Goal: Transaction & Acquisition: Download file/media

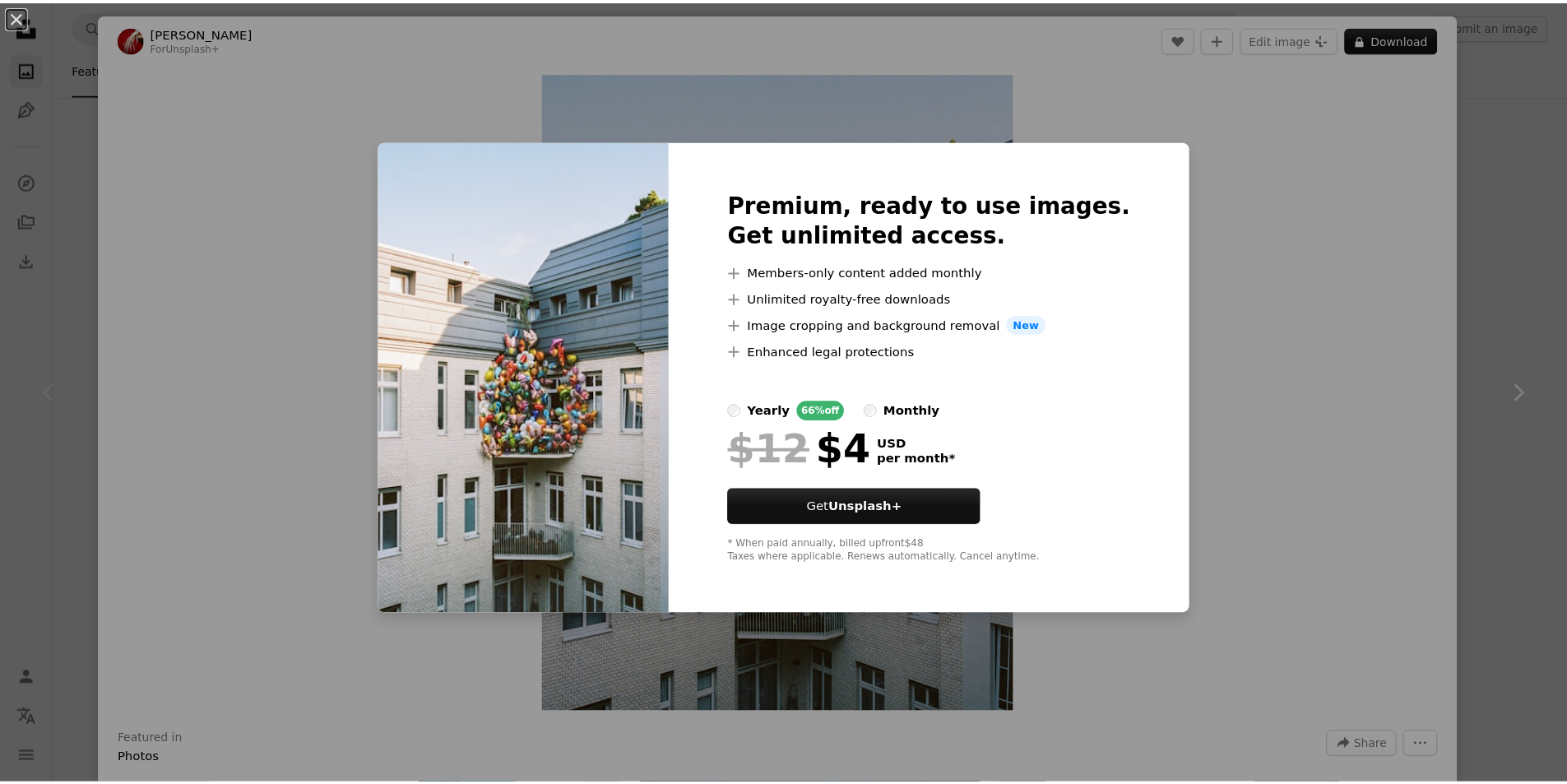
scroll to position [247, 0]
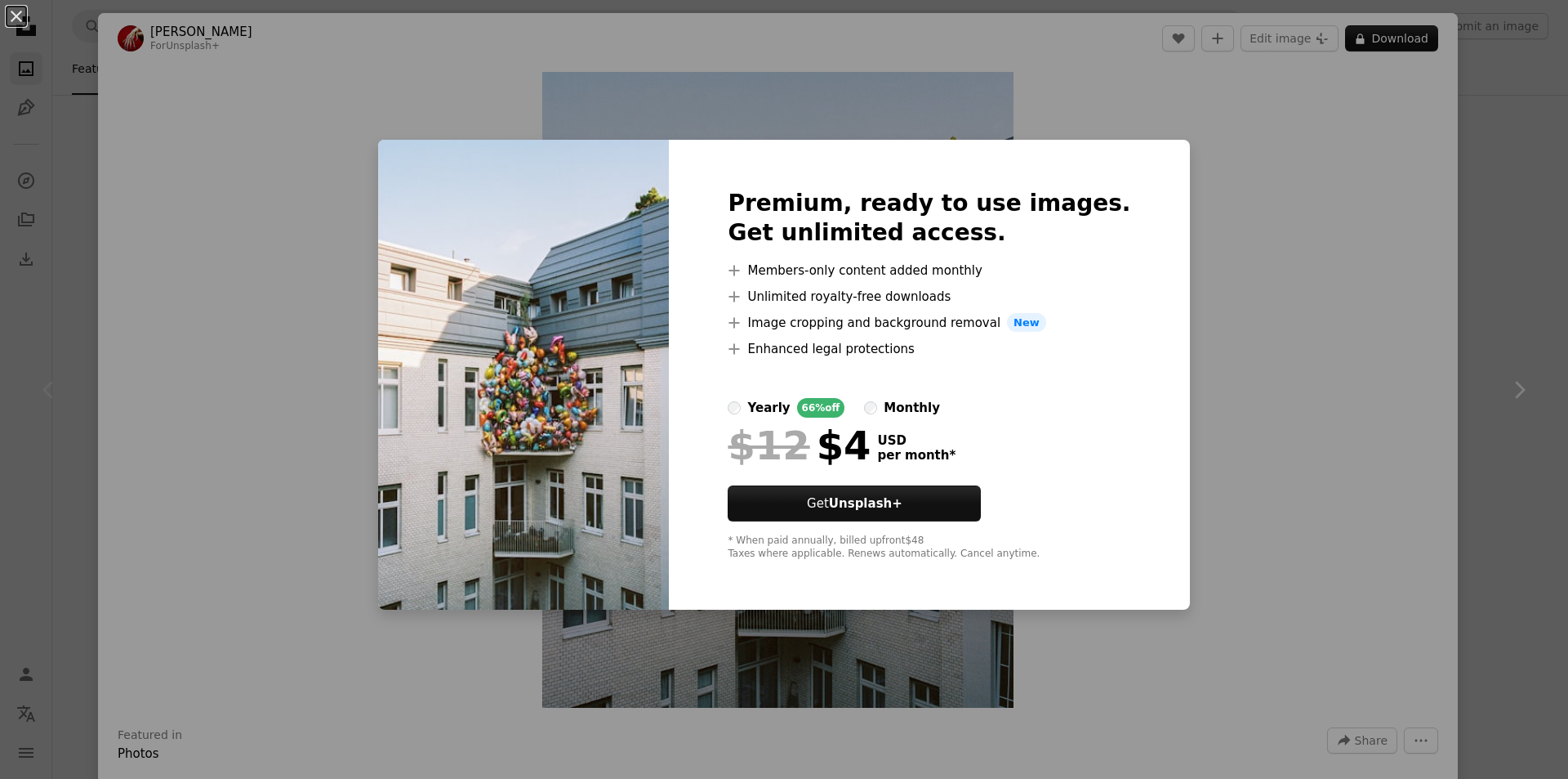
click at [1479, 286] on div "An X shape Premium, ready to use images. Get unlimited access. A plus sign Memb…" at bounding box center [784, 389] width 1568 height 779
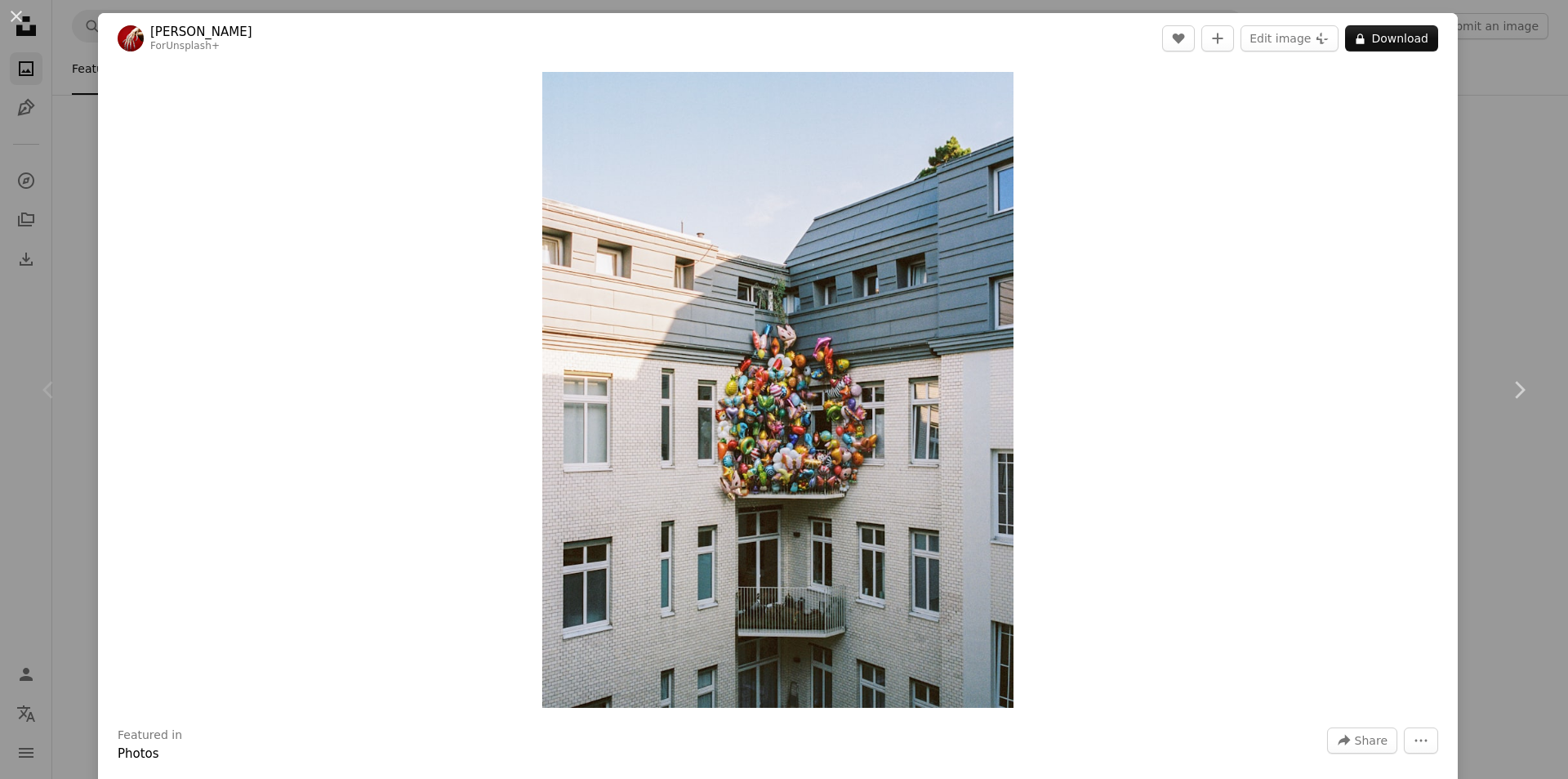
click at [1504, 148] on div "An X shape Chevron left Chevron right [PERSON_NAME] For Unsplash+ A heart A plu…" at bounding box center [784, 389] width 1568 height 779
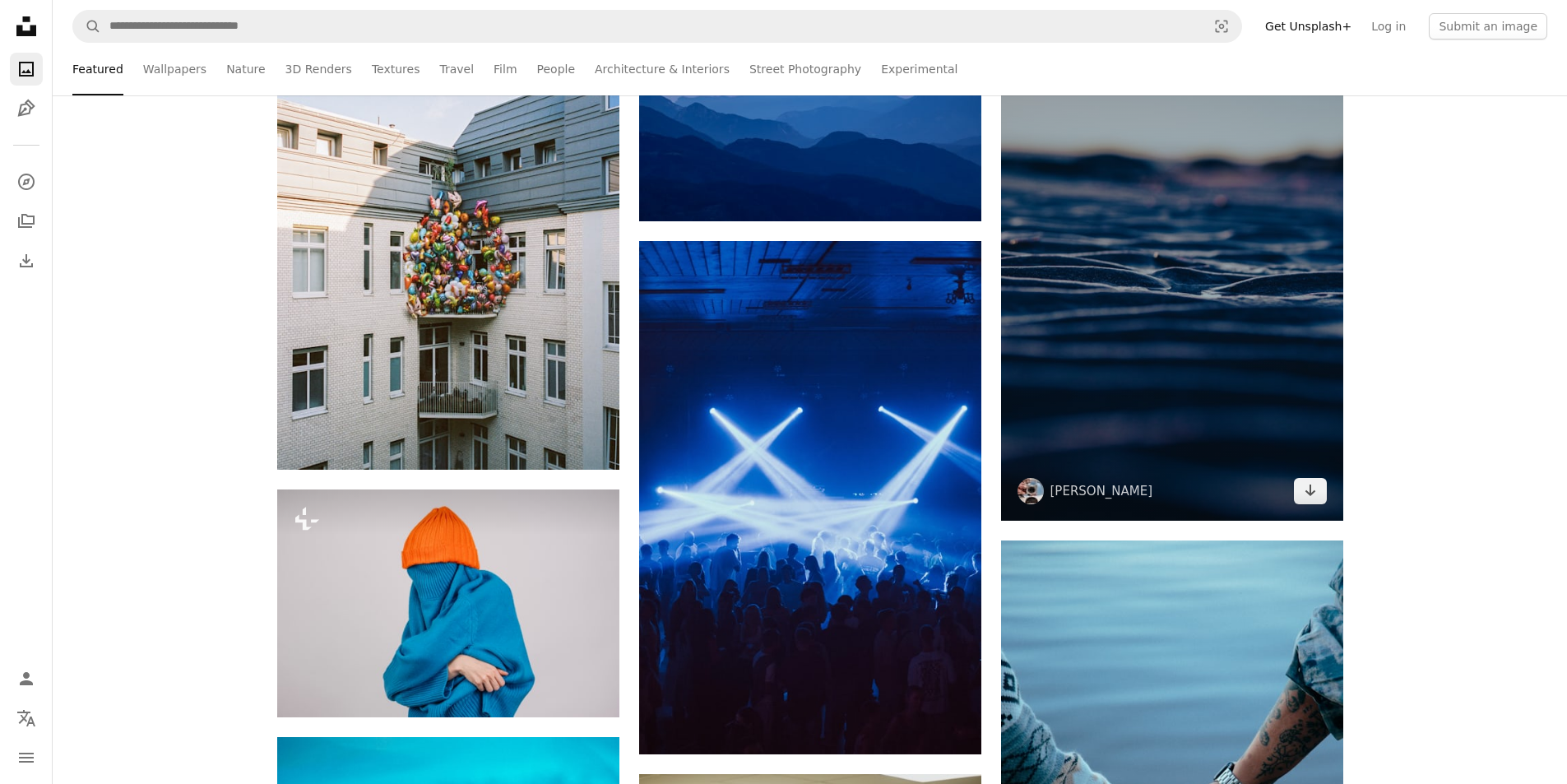
scroll to position [411, 0]
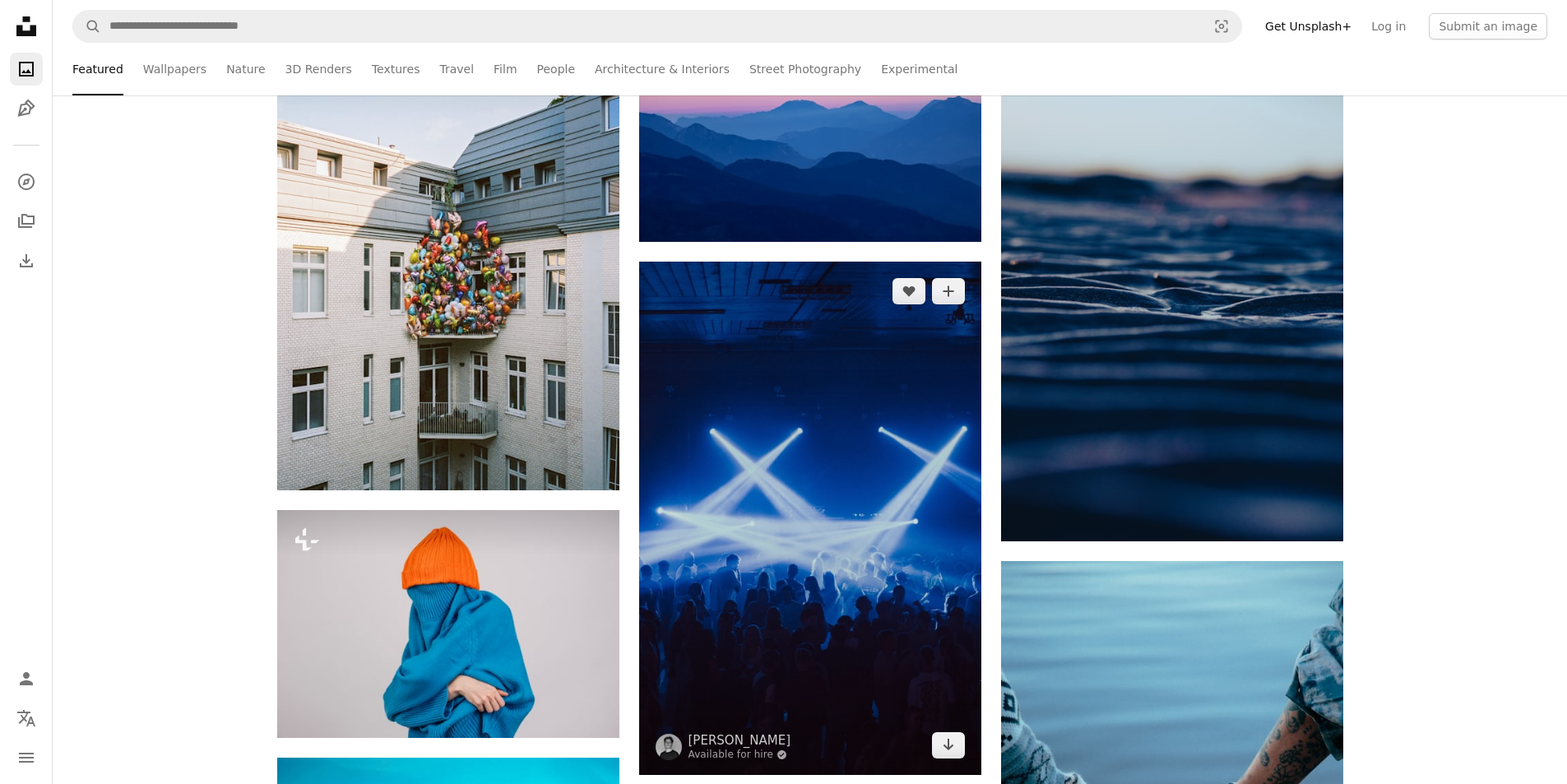
click at [934, 413] on img at bounding box center [810, 517] width 342 height 513
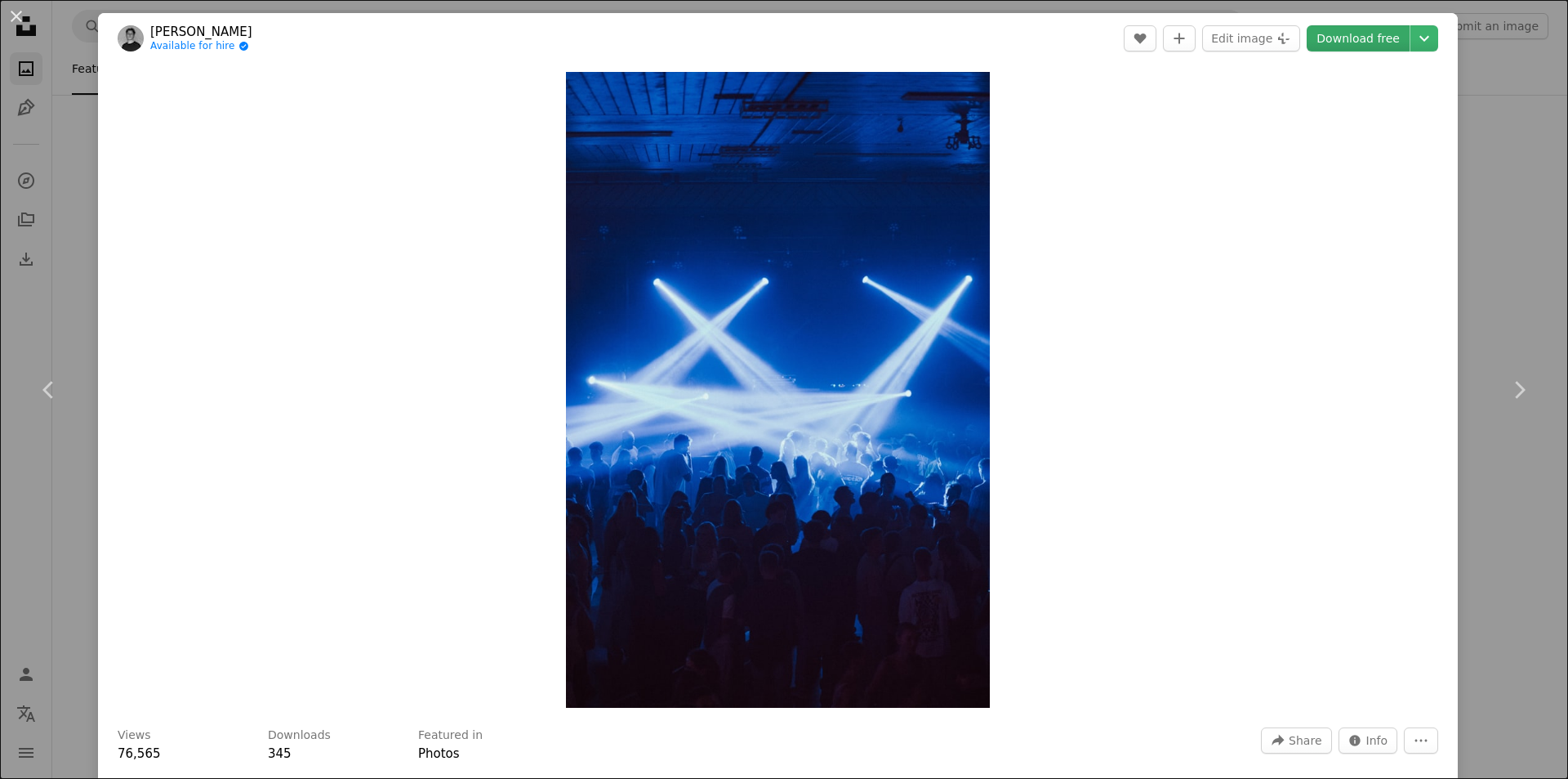
click at [1383, 44] on link "Download free" at bounding box center [1358, 38] width 103 height 26
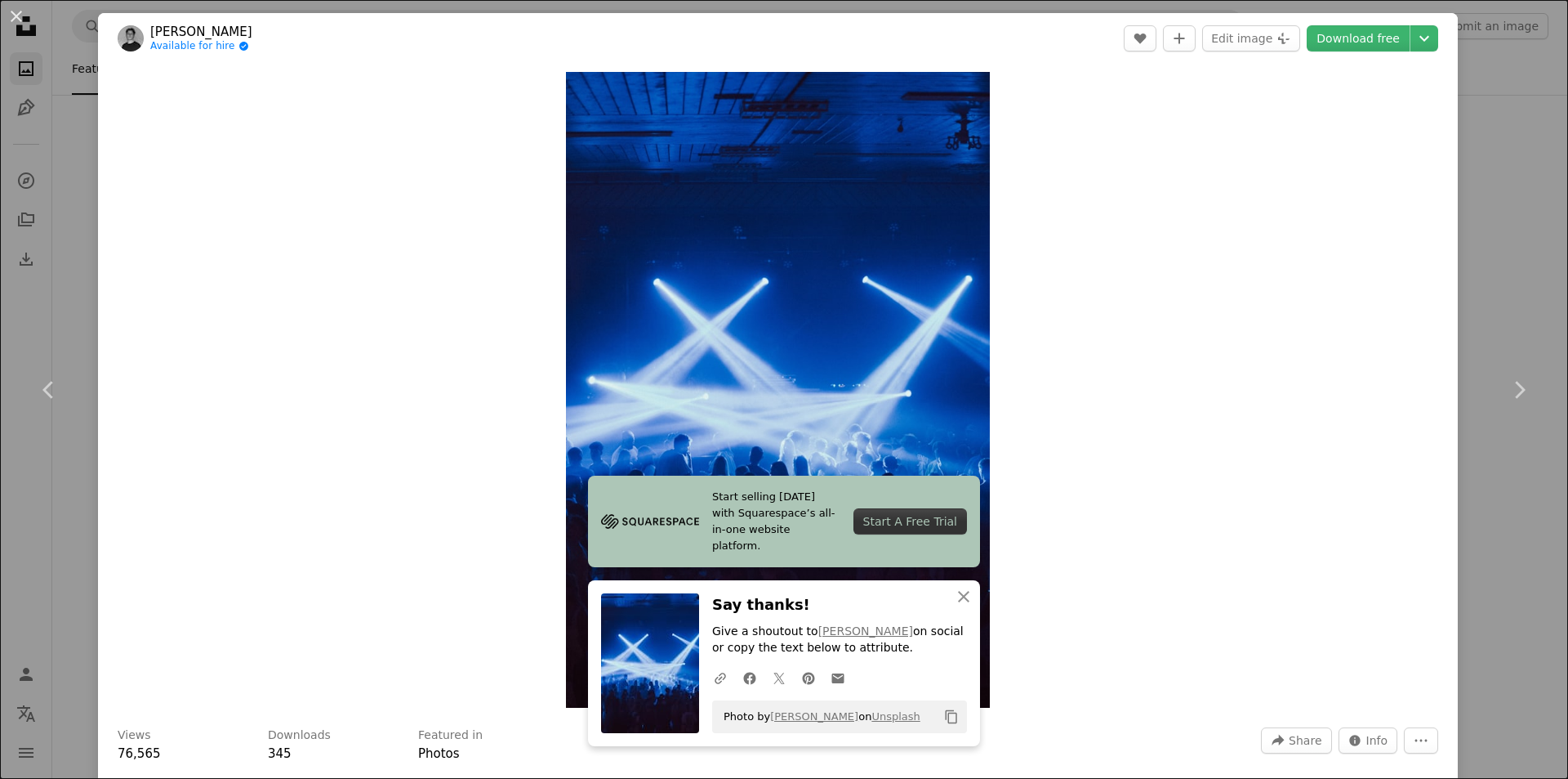
click at [1503, 229] on div "An X shape Chevron left Chevron right [PERSON_NAME] Available for hire A checkm…" at bounding box center [784, 389] width 1568 height 779
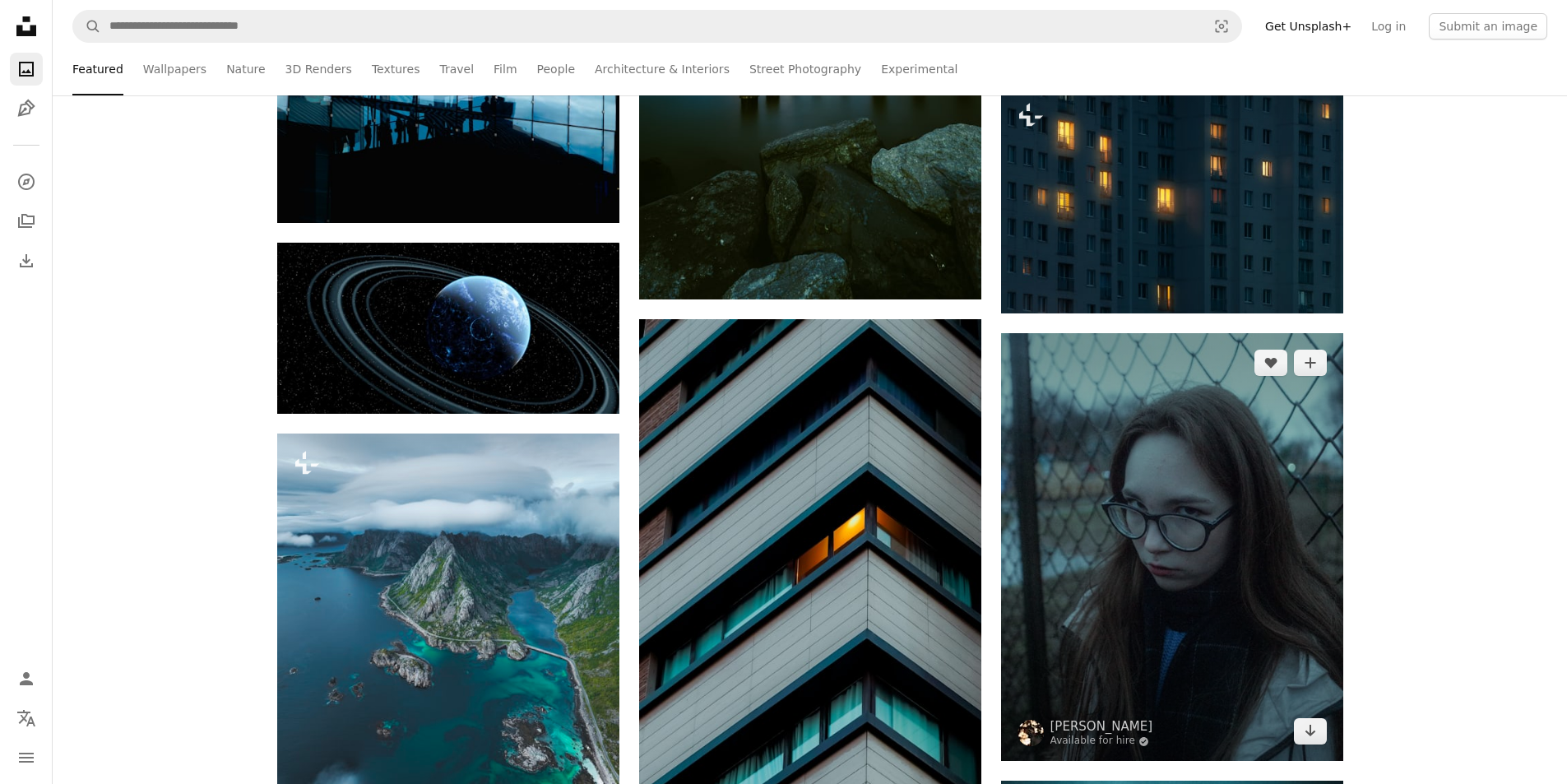
scroll to position [2055, 0]
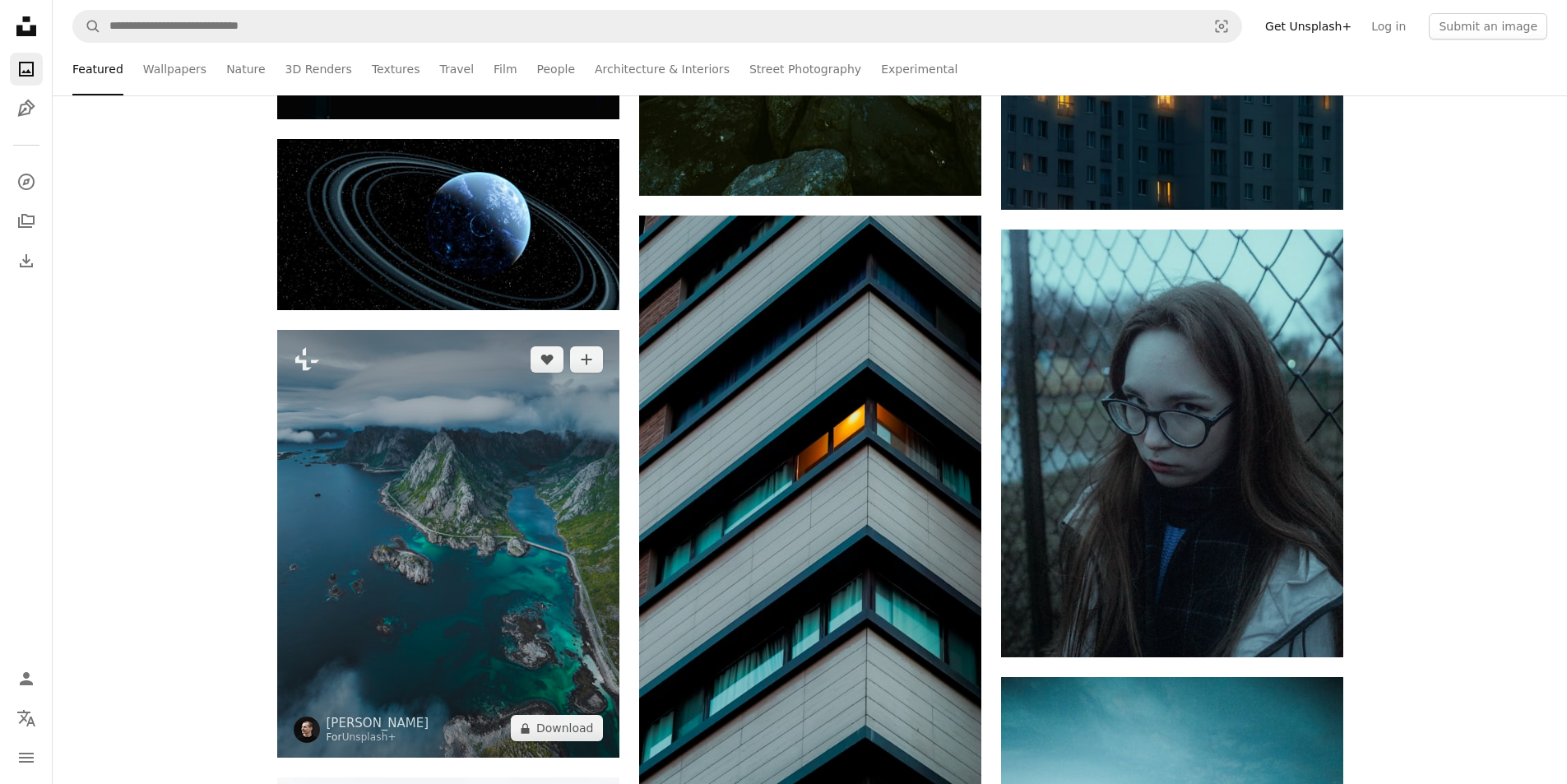
click at [463, 532] on img at bounding box center [448, 543] width 342 height 427
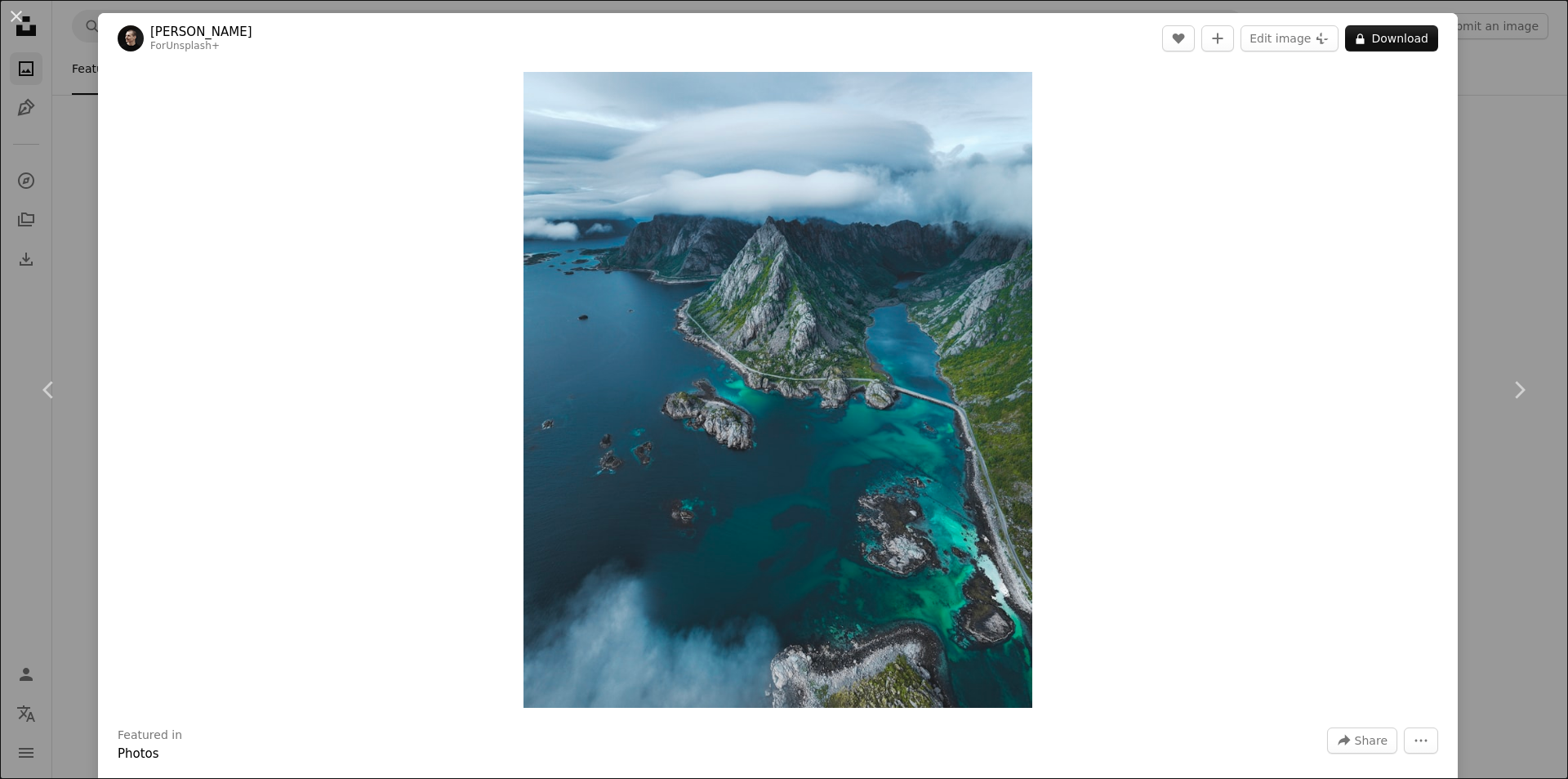
click at [1490, 298] on div "An X shape Chevron left Chevron right [PERSON_NAME] For Unsplash+ A heart A plu…" at bounding box center [784, 389] width 1568 height 779
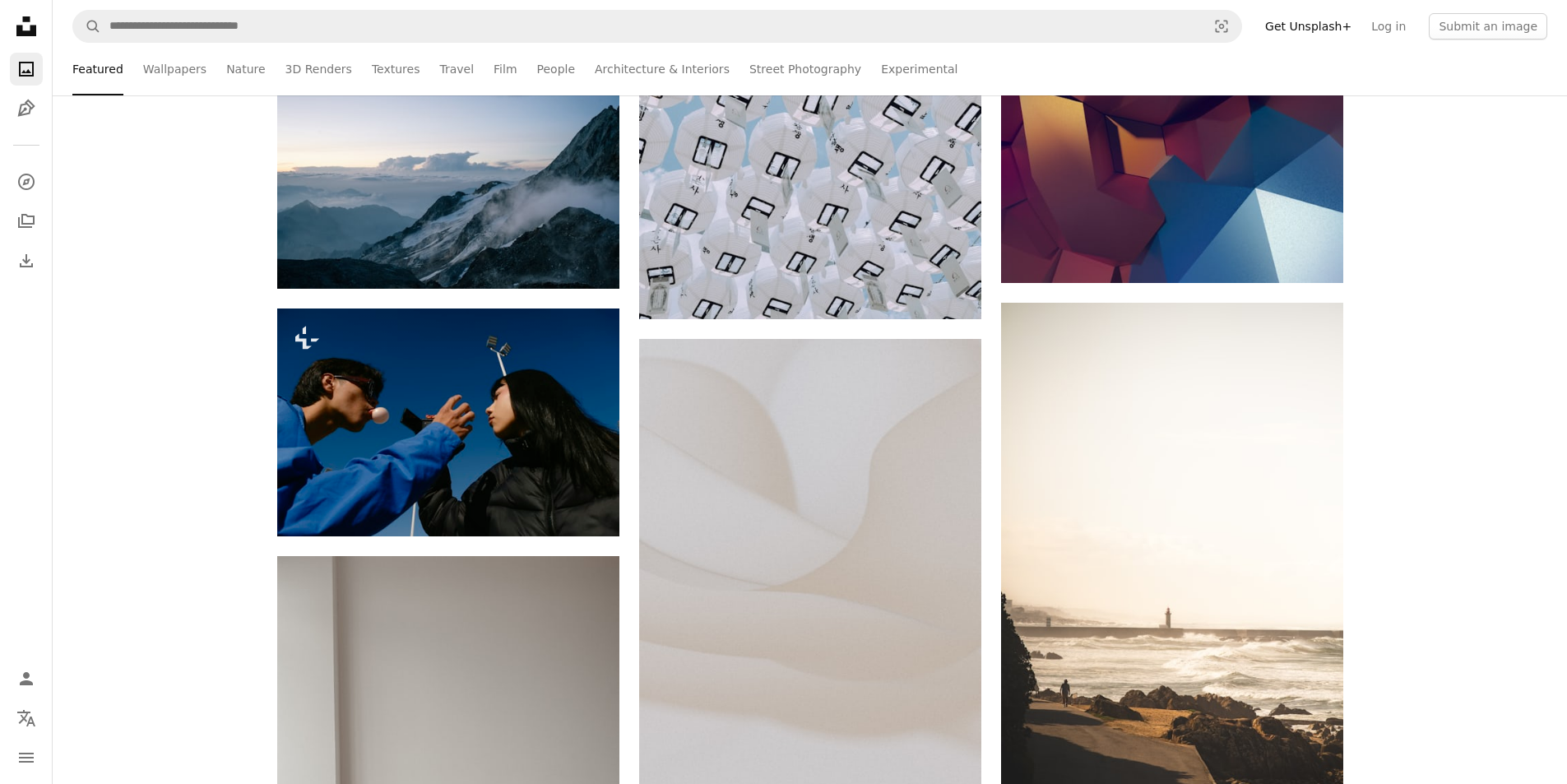
scroll to position [4934, 0]
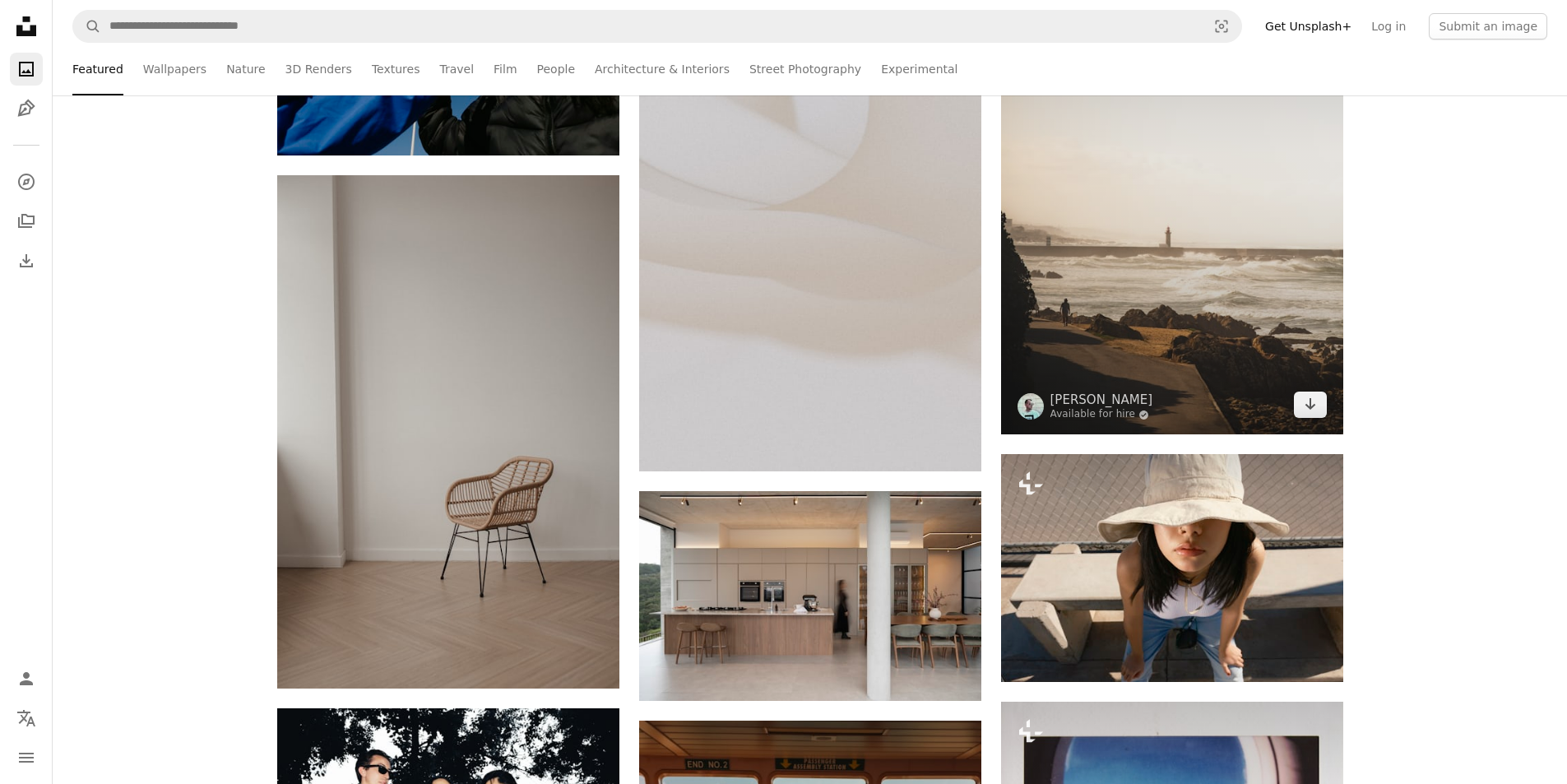
click at [1210, 297] on img at bounding box center [1172, 178] width 342 height 513
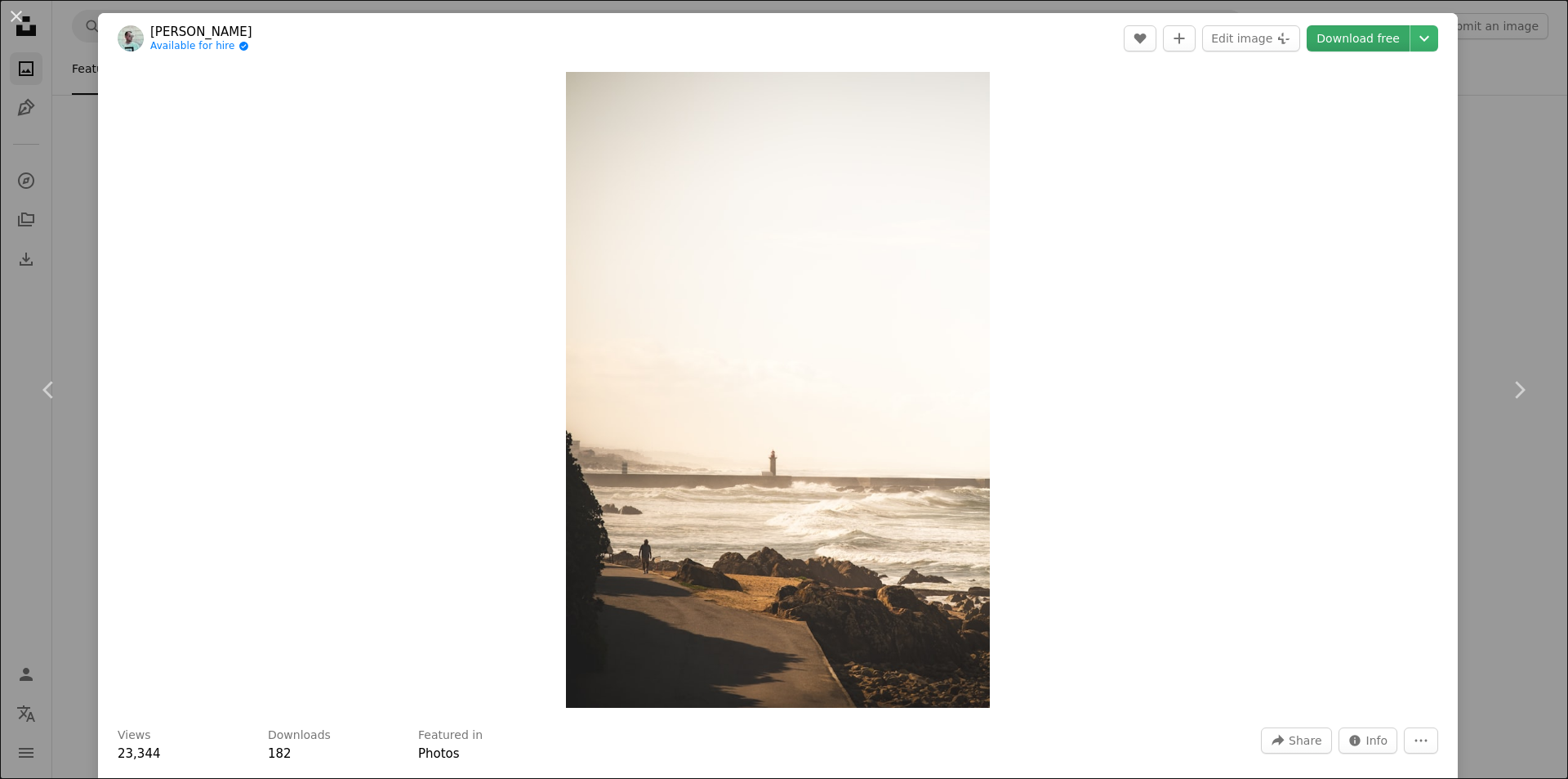
click at [1361, 41] on link "Download free" at bounding box center [1358, 38] width 103 height 26
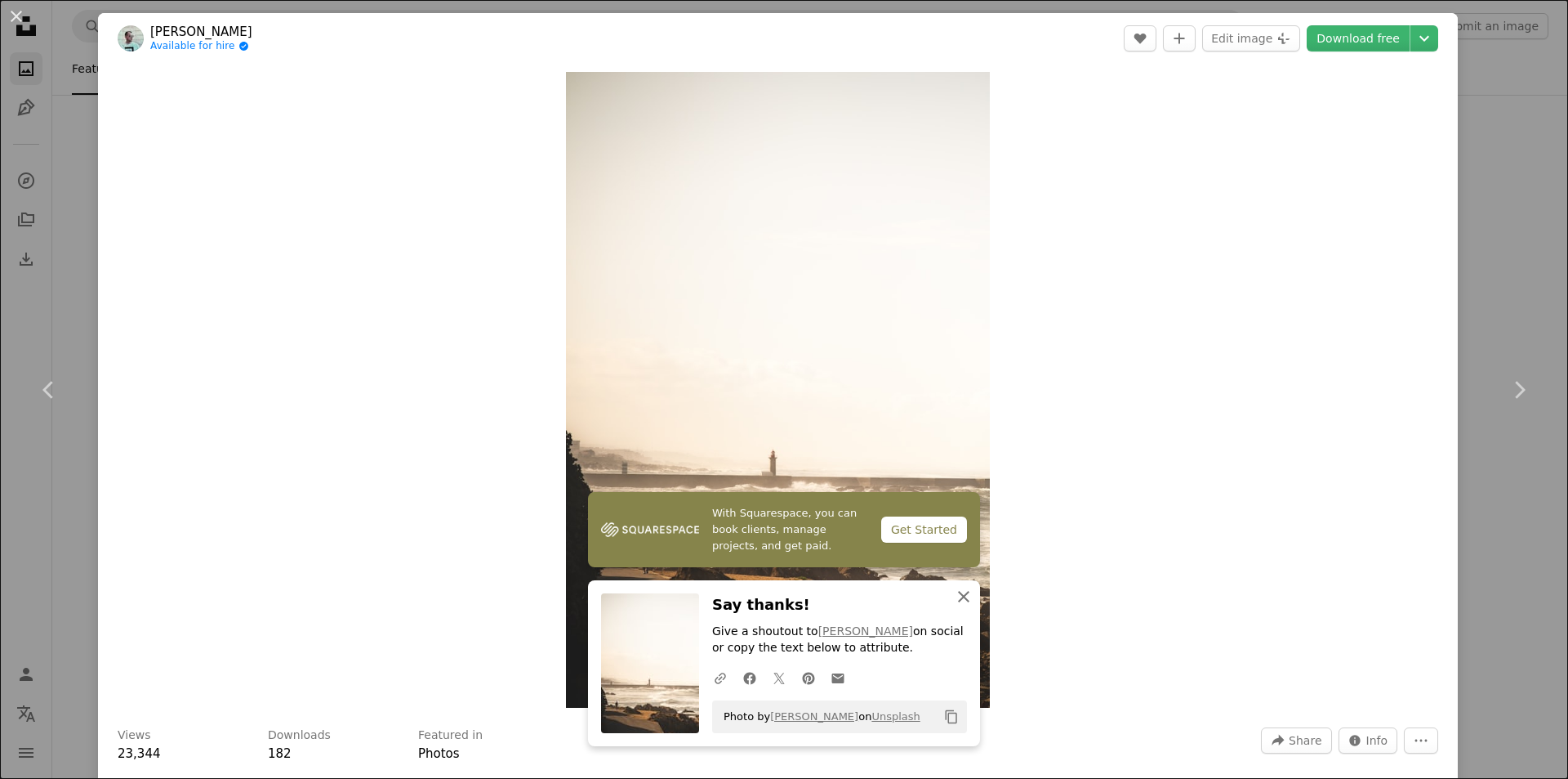
click at [964, 597] on icon "button" at bounding box center [964, 596] width 11 height 11
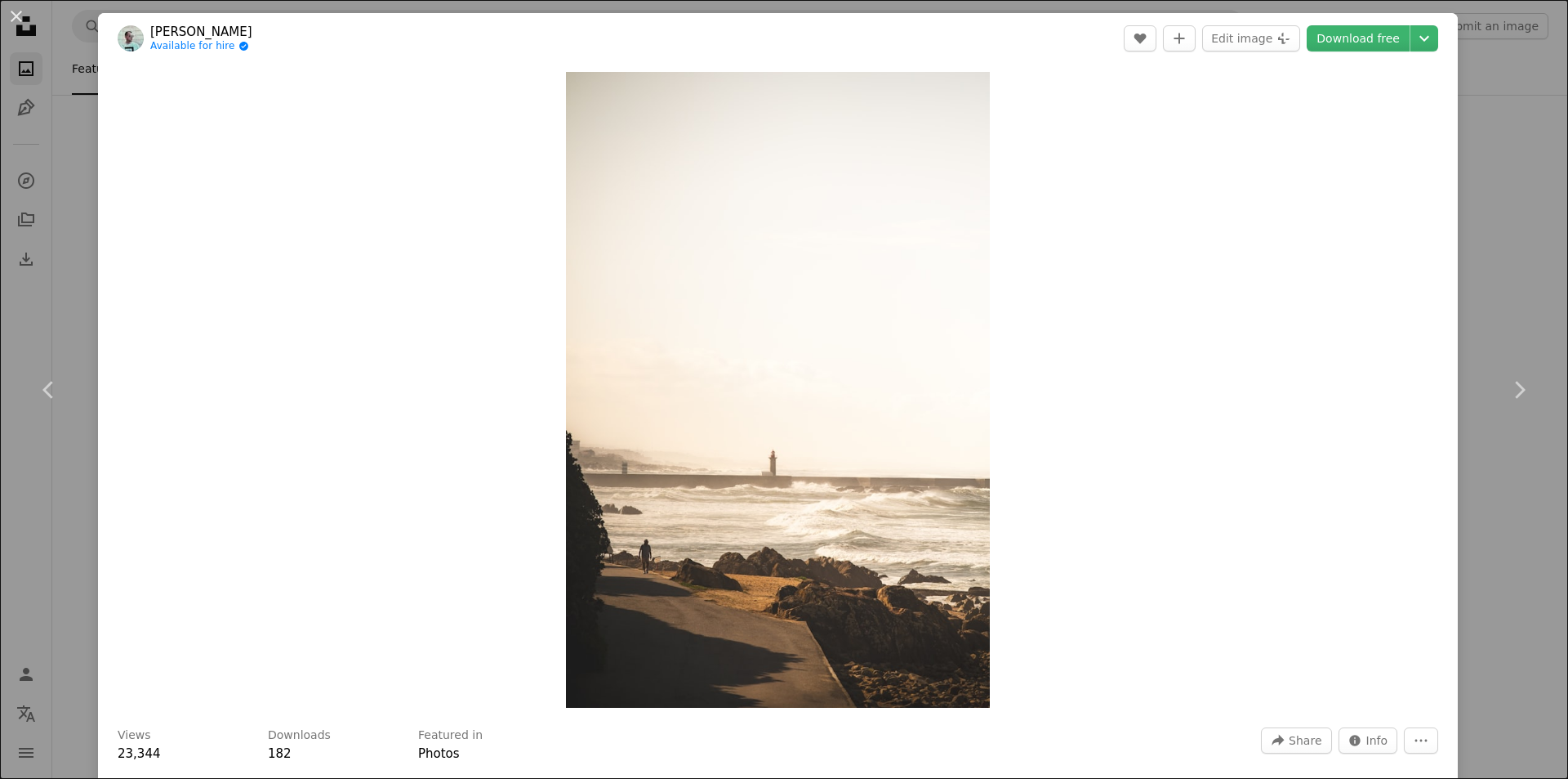
click at [1509, 88] on div "An X shape Chevron left Chevron right [PERSON_NAME] Available for hire A checkm…" at bounding box center [784, 389] width 1568 height 779
